Goal: Check status: Check status

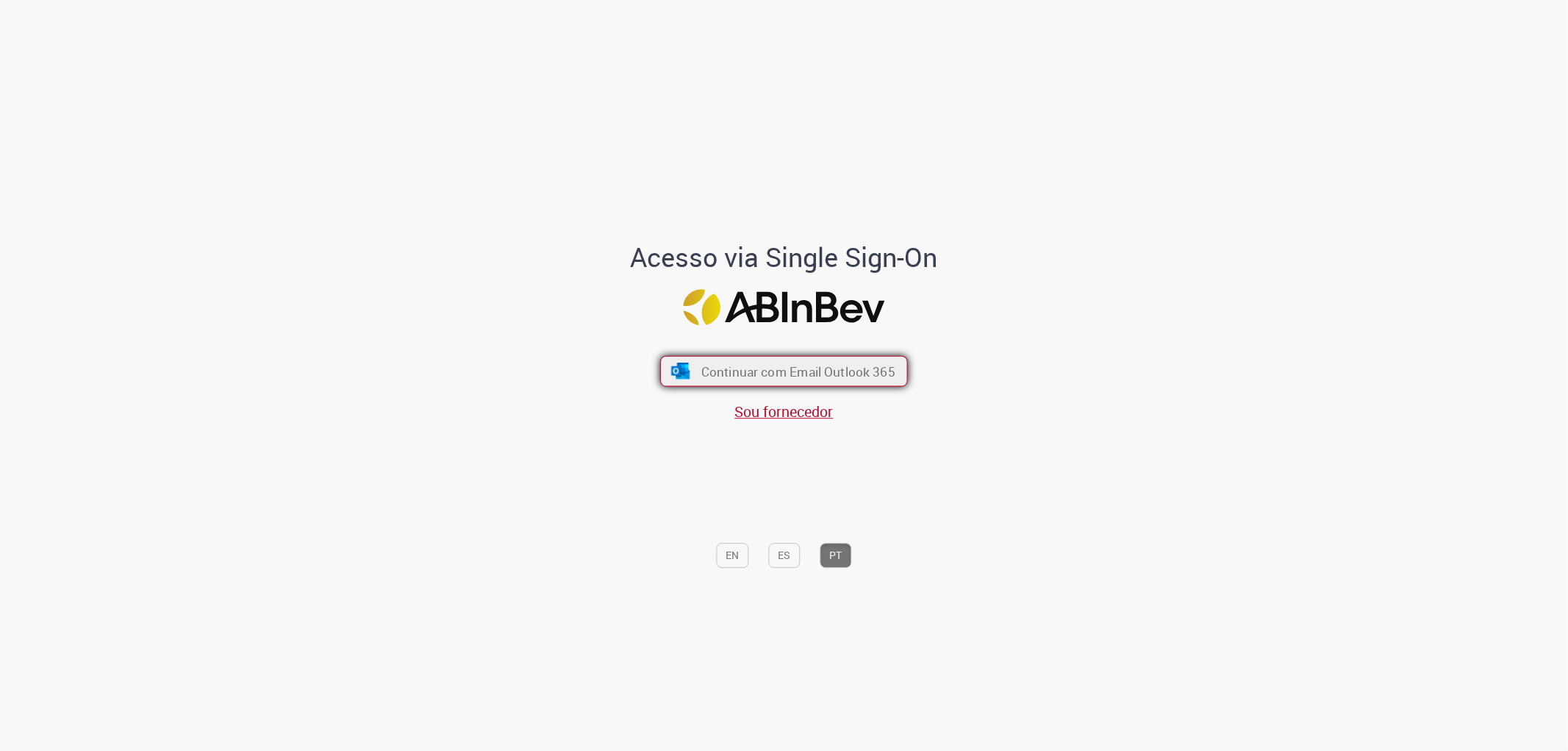
click at [844, 369] on span "Continuar com Email Outlook 365" at bounding box center [798, 371] width 194 height 17
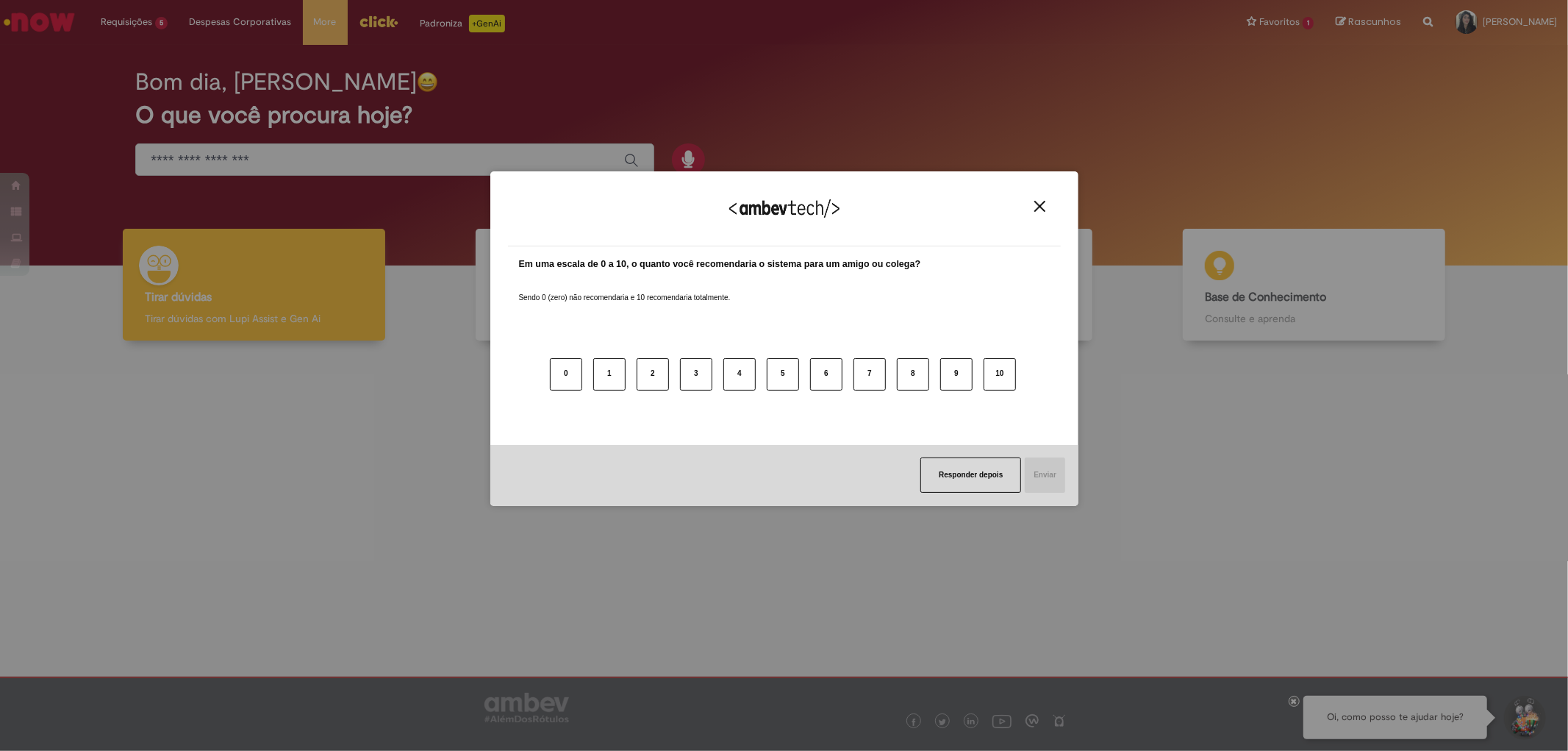
click at [1035, 206] on img "Close" at bounding box center [1040, 207] width 11 height 11
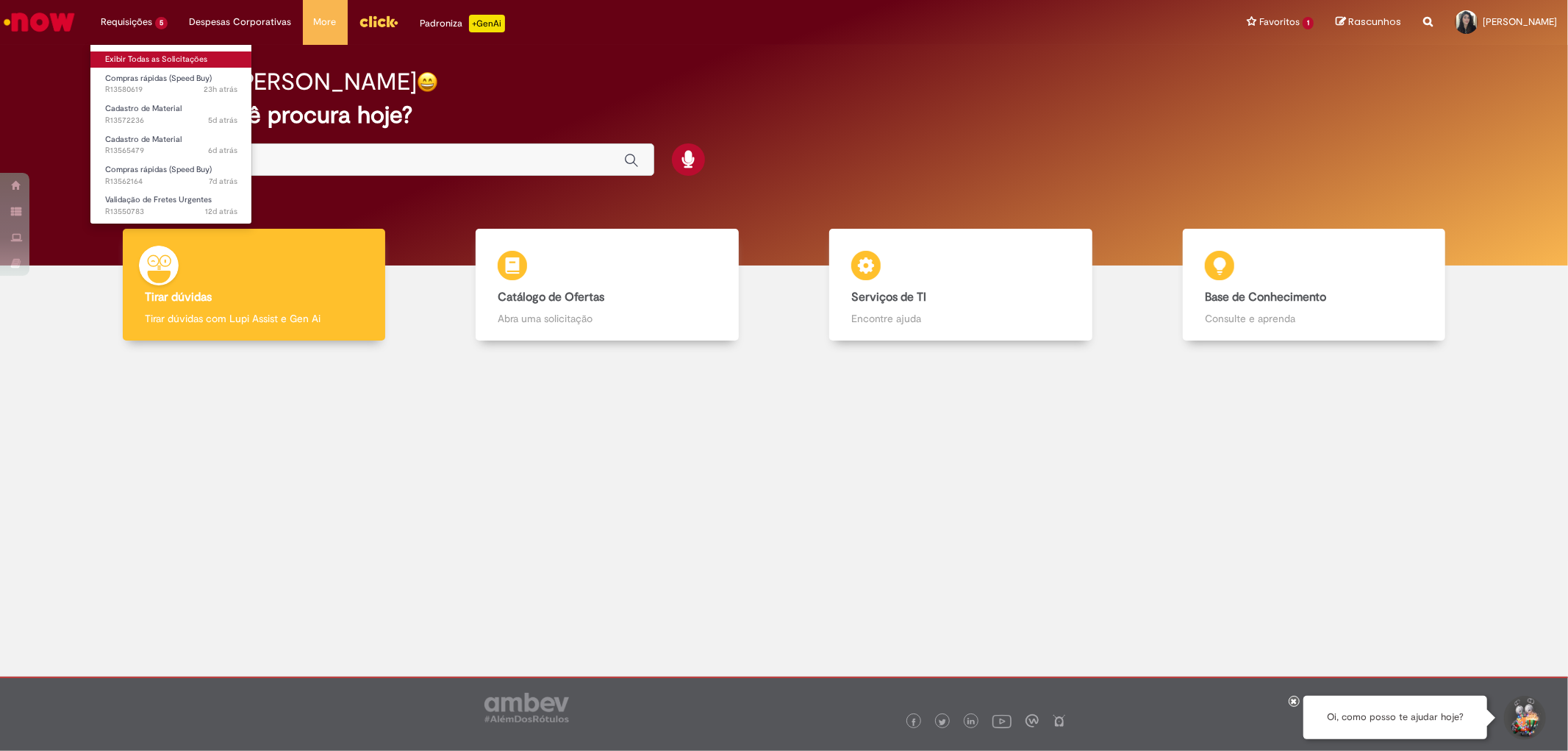
click at [145, 57] on link "Exibir Todas as Solicitações" at bounding box center [171, 59] width 162 height 16
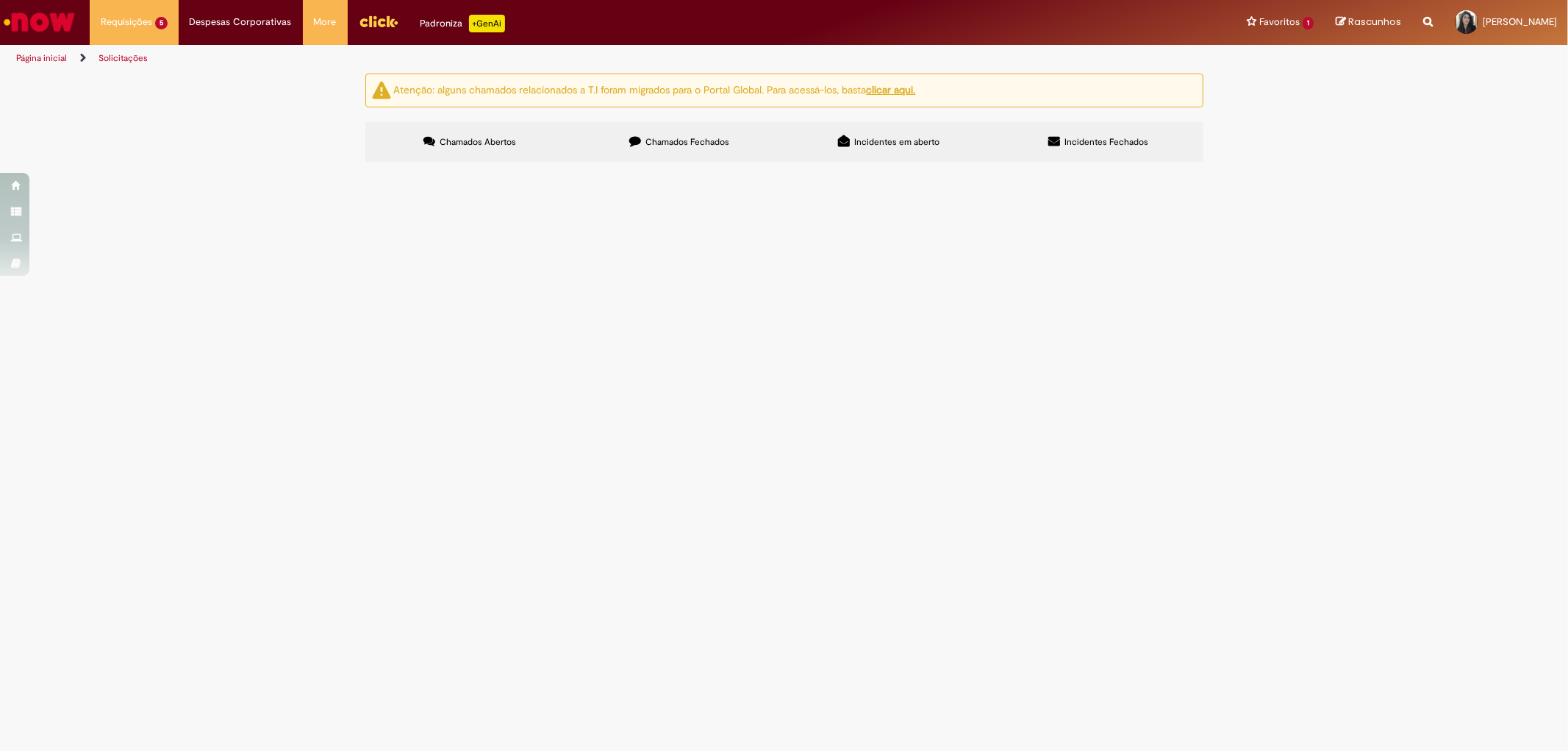
click at [649, 145] on span "Chamados Fechados" at bounding box center [688, 142] width 84 height 11
click at [0, 0] on span "Gaxeta distribuidor de gase" at bounding box center [0, 0] width 0 height 0
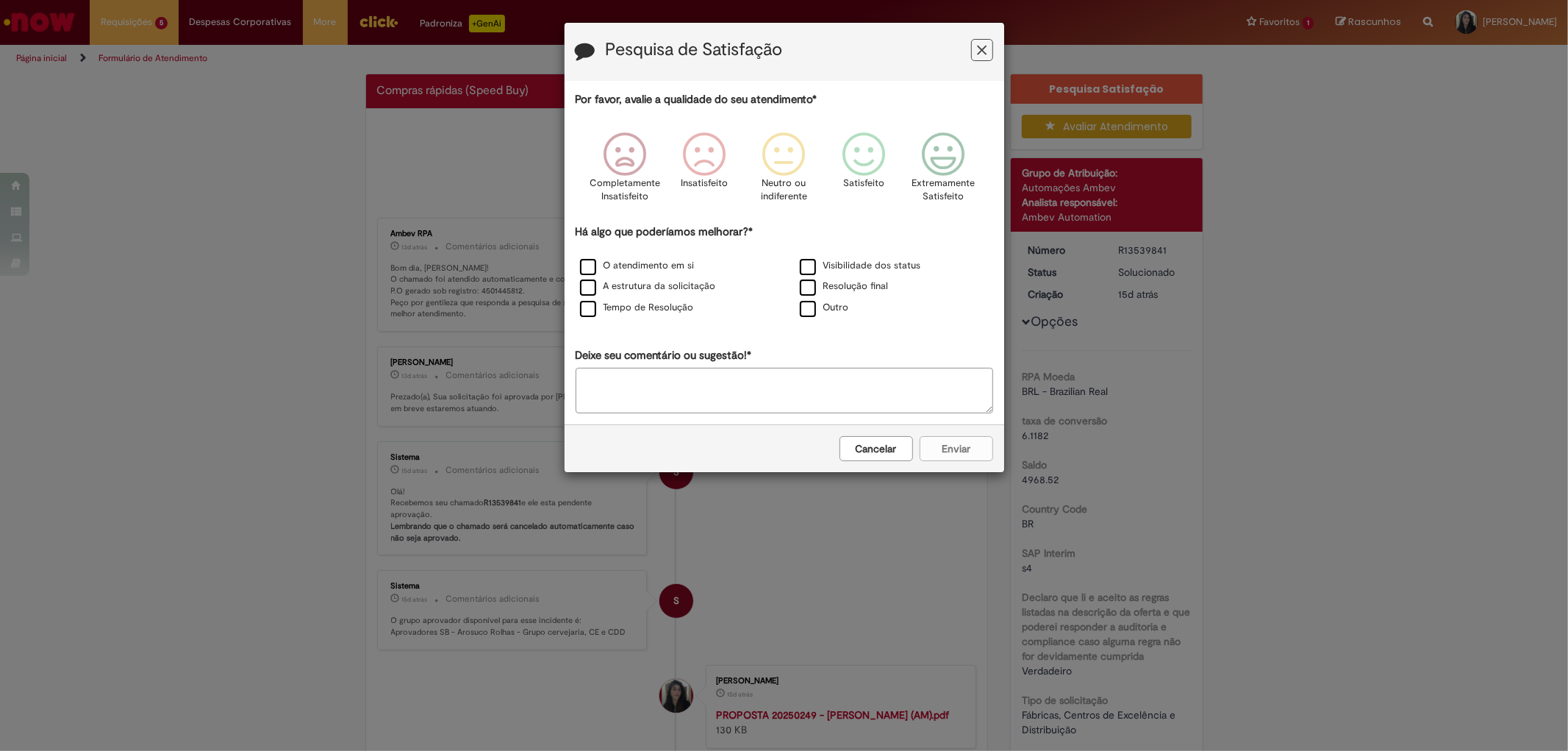
click at [975, 52] on button "Feedback" at bounding box center [982, 50] width 22 height 22
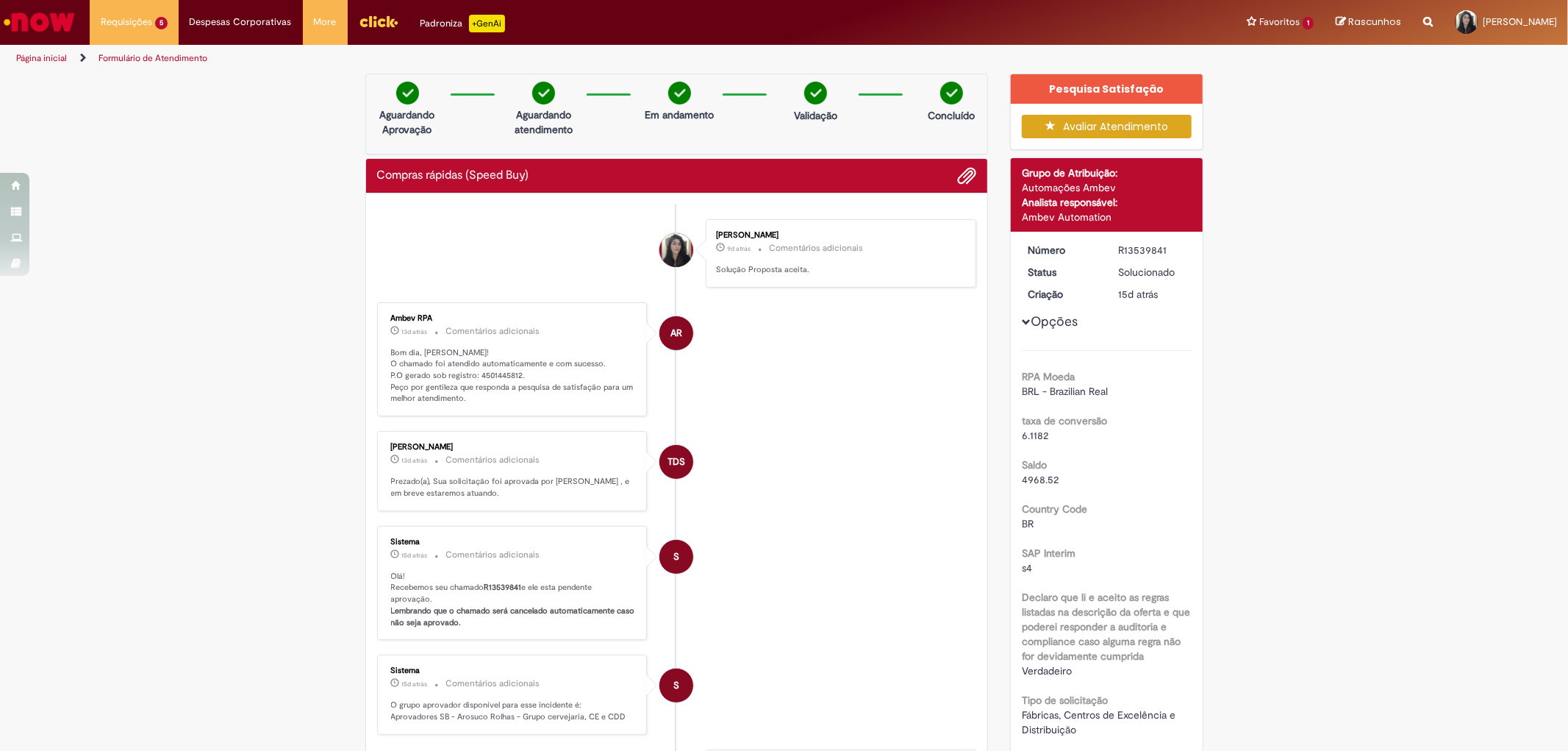
click at [492, 376] on p "Bom dia, [PERSON_NAME]! O chamado foi atendido automaticamente e com sucesso. P…" at bounding box center [513, 376] width 245 height 58
copy p "4501445812"
click at [154, 57] on link "Exibir Todas as Solicitações" at bounding box center [171, 59] width 162 height 16
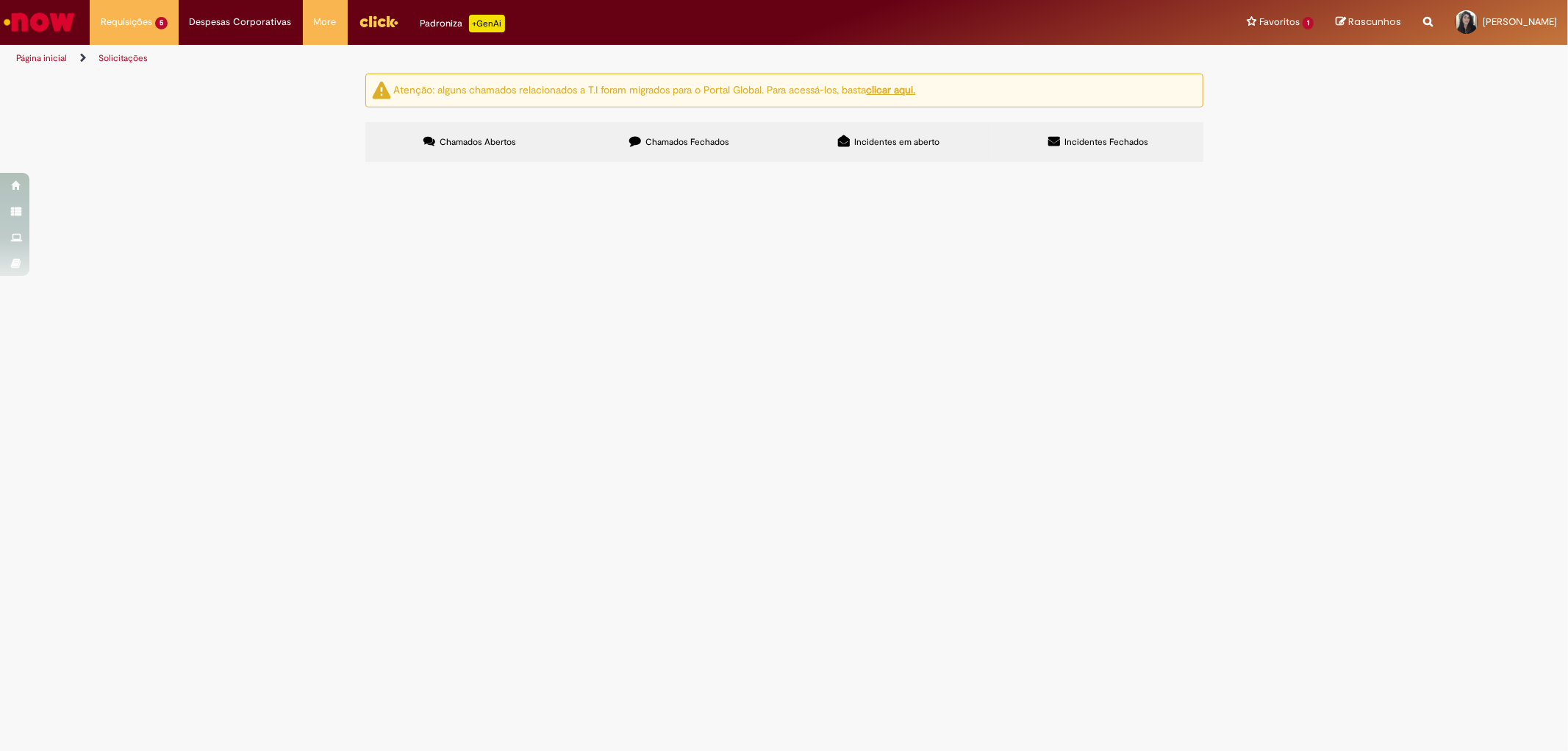
click at [722, 149] on label "Chamados Fechados" at bounding box center [680, 142] width 210 height 40
click at [0, 0] on link at bounding box center [0, 0] width 0 height 0
click at [0, 0] on icon at bounding box center [0, 0] width 0 height 0
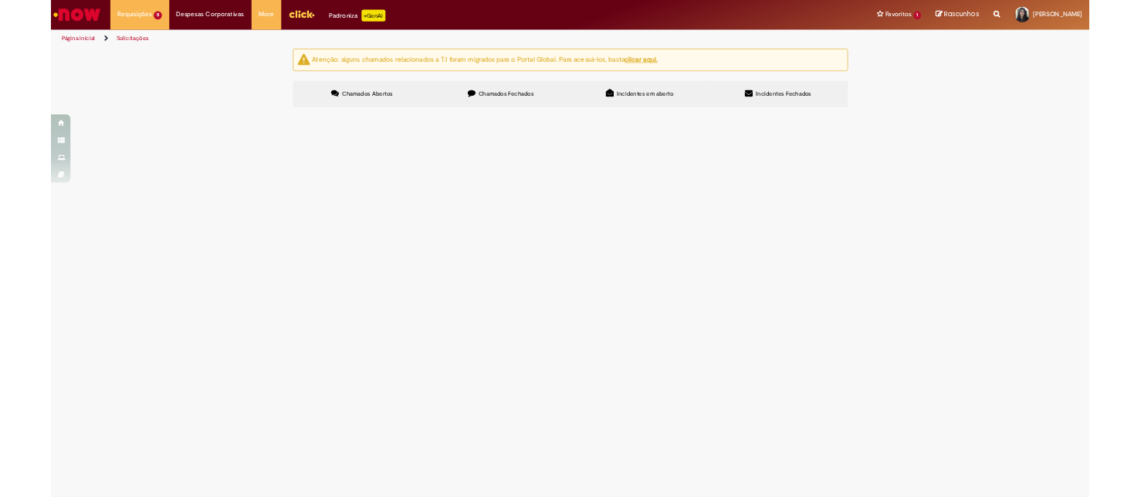
scroll to position [0, 0]
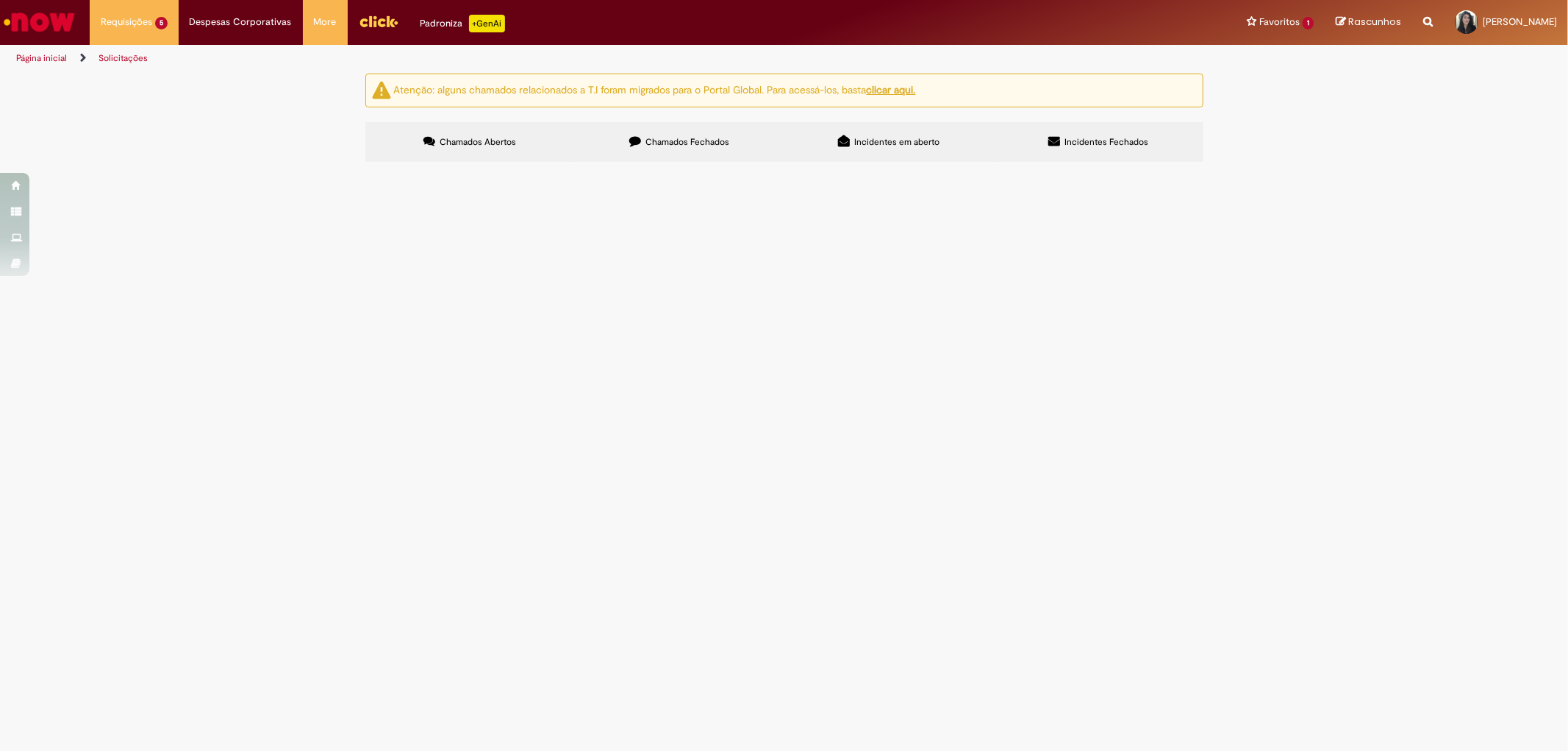
click at [0, 0] on span "R13484110" at bounding box center [0, 0] width 0 height 0
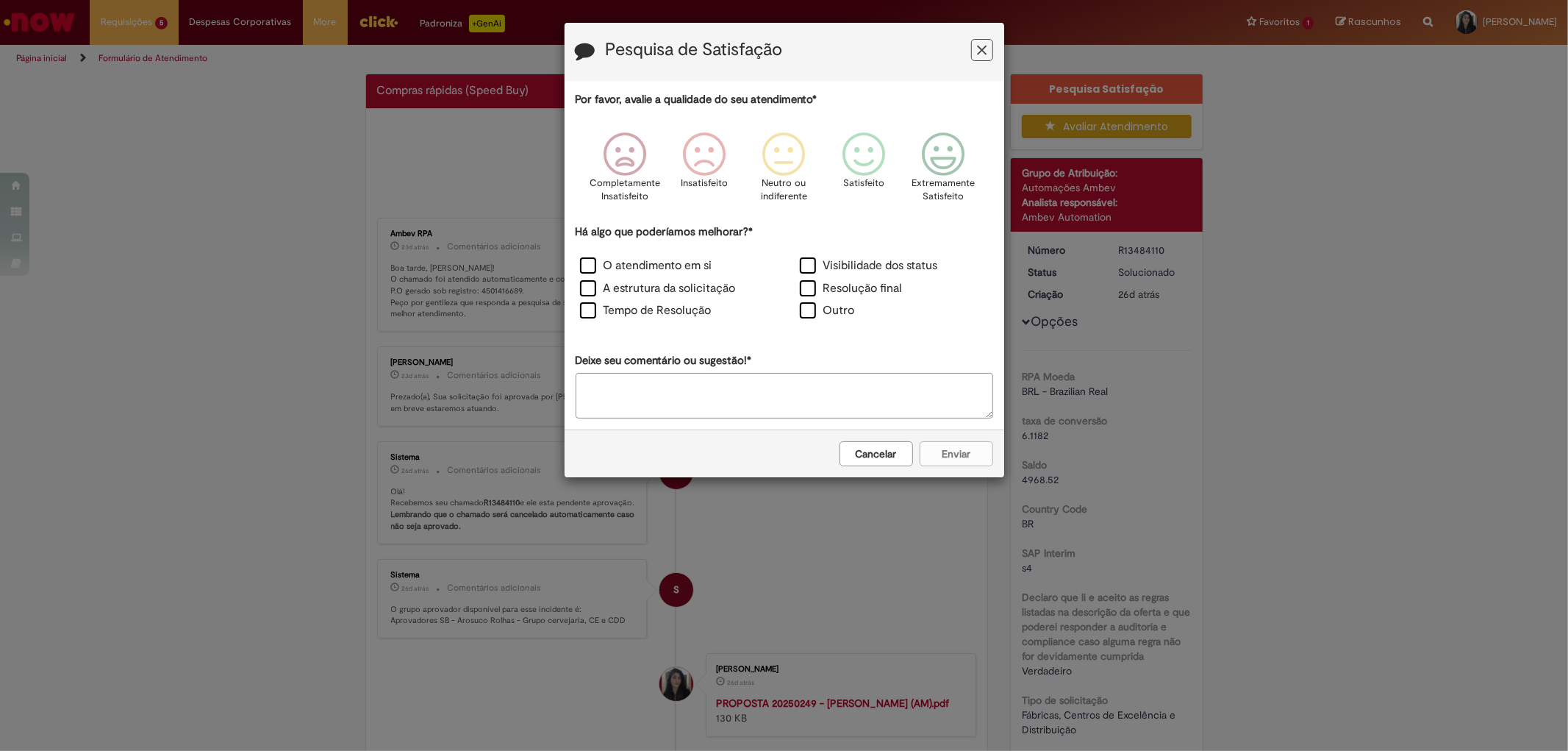
drag, startPoint x: 979, startPoint y: 47, endPoint x: 663, endPoint y: 235, distance: 367.7
click at [977, 47] on icon "Feedback" at bounding box center [982, 51] width 10 height 15
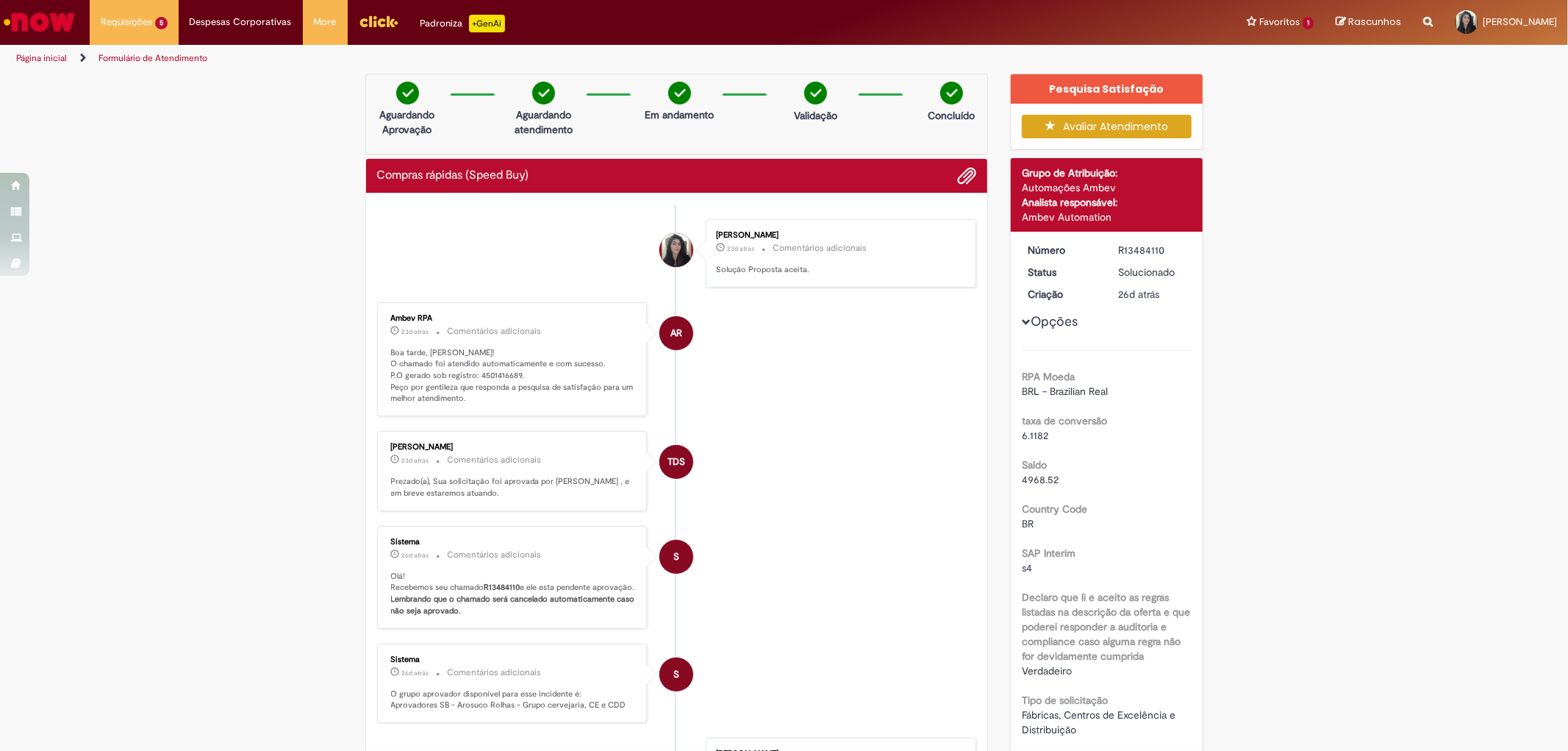
click at [478, 366] on p "Boa tarde, [PERSON_NAME]! O chamado foi atendido automaticamente e com sucesso.…" at bounding box center [513, 376] width 245 height 58
click at [480, 366] on p "Boa tarde, [PERSON_NAME]! O chamado foi atendido automaticamente e com sucesso.…" at bounding box center [513, 376] width 245 height 58
click at [486, 376] on p "Boa tarde, [PERSON_NAME]! O chamado foi atendido automaticamente e com sucesso.…" at bounding box center [513, 376] width 245 height 58
copy p "4501416689"
